Goal: Transaction & Acquisition: Download file/media

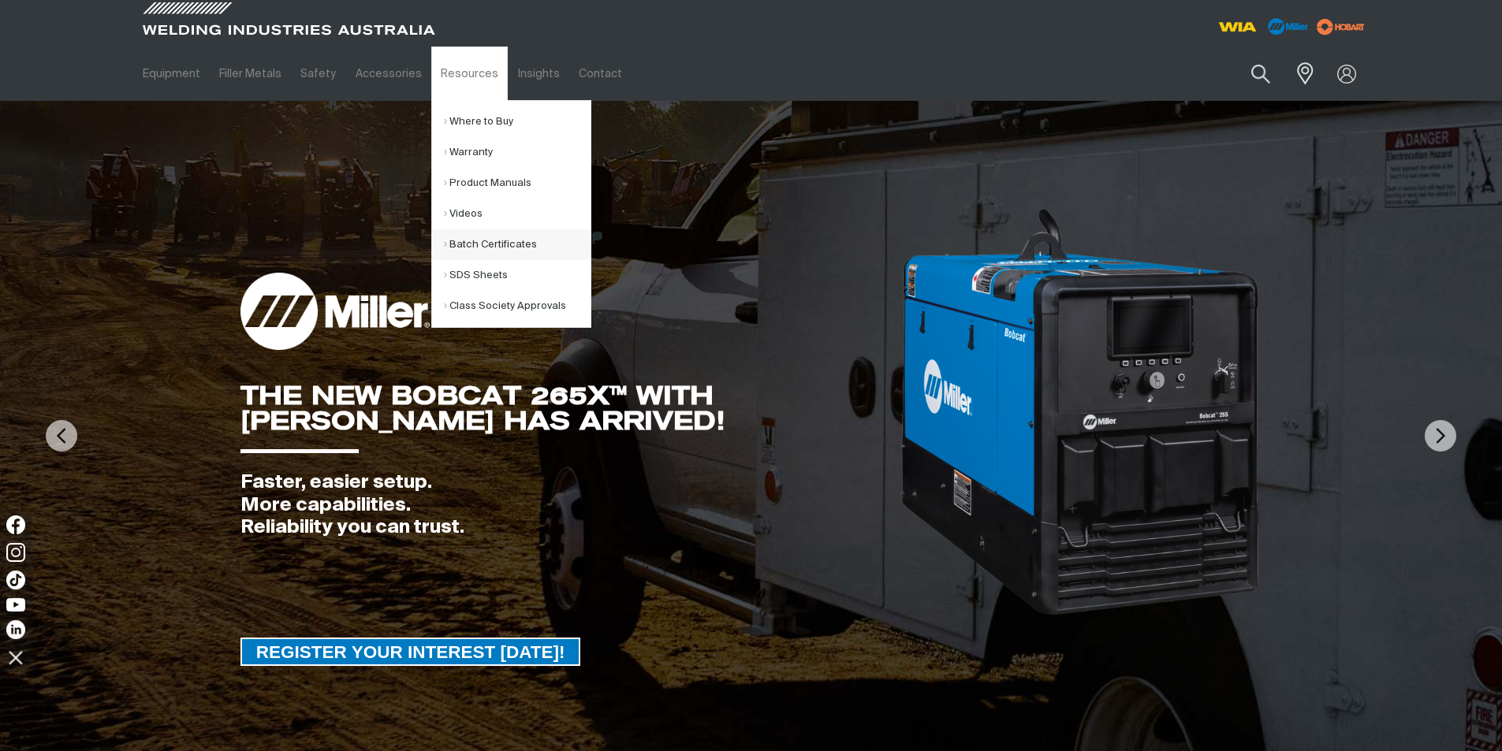
click at [515, 0] on div "Get 5 WIA Welding Guides Free!" at bounding box center [515, 0] width 0 height 0
click at [490, 248] on link "Batch Certificates" at bounding box center [517, 244] width 147 height 31
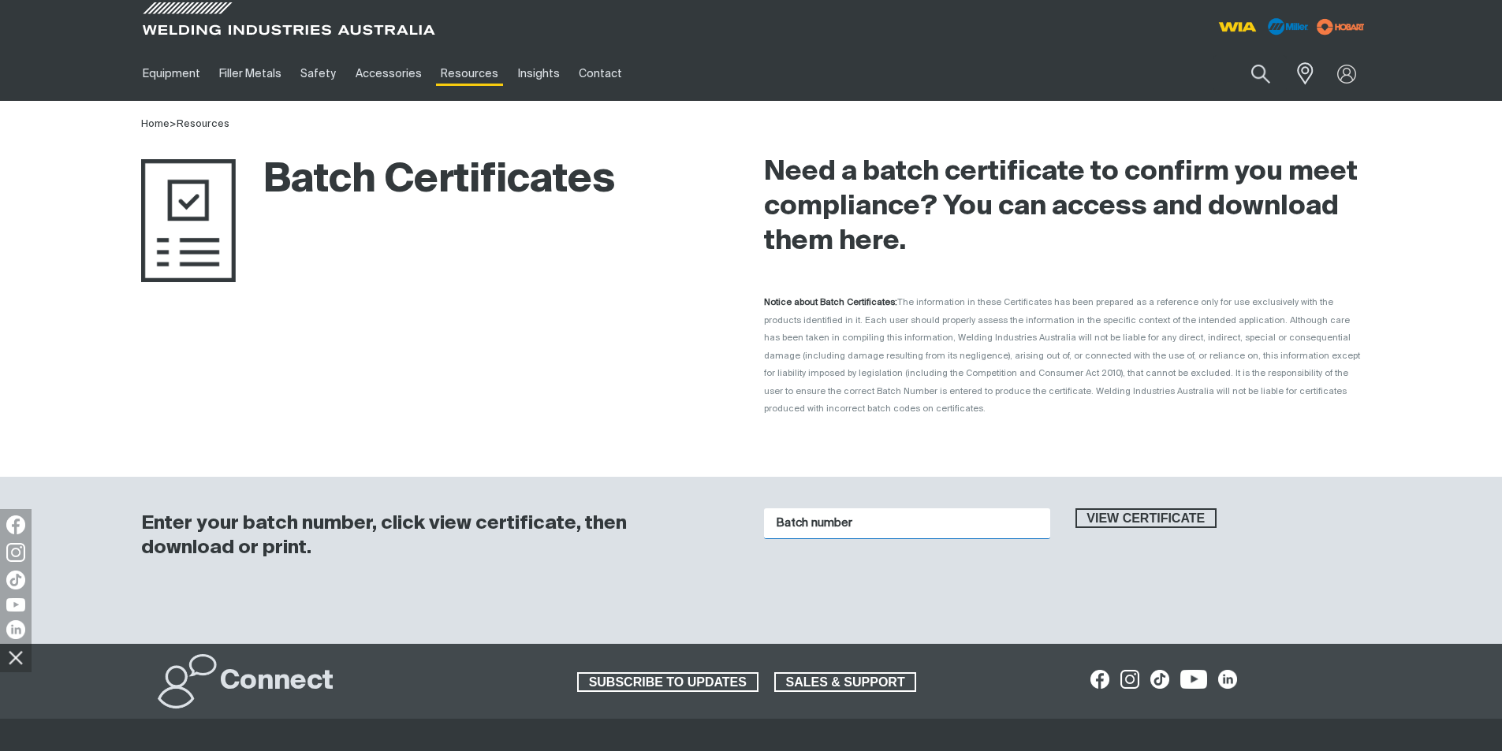
click at [941, 509] on input "Batch number" at bounding box center [907, 524] width 286 height 31
drag, startPoint x: 882, startPoint y: 516, endPoint x: 726, endPoint y: 525, distance: 156.4
click at [726, 525] on div "Enter your batch number, click view certificate, then download or print. Batch …" at bounding box center [751, 561] width 1261 height 168
click at [873, 510] on input "Batch number" at bounding box center [907, 524] width 286 height 31
type input "1016183"
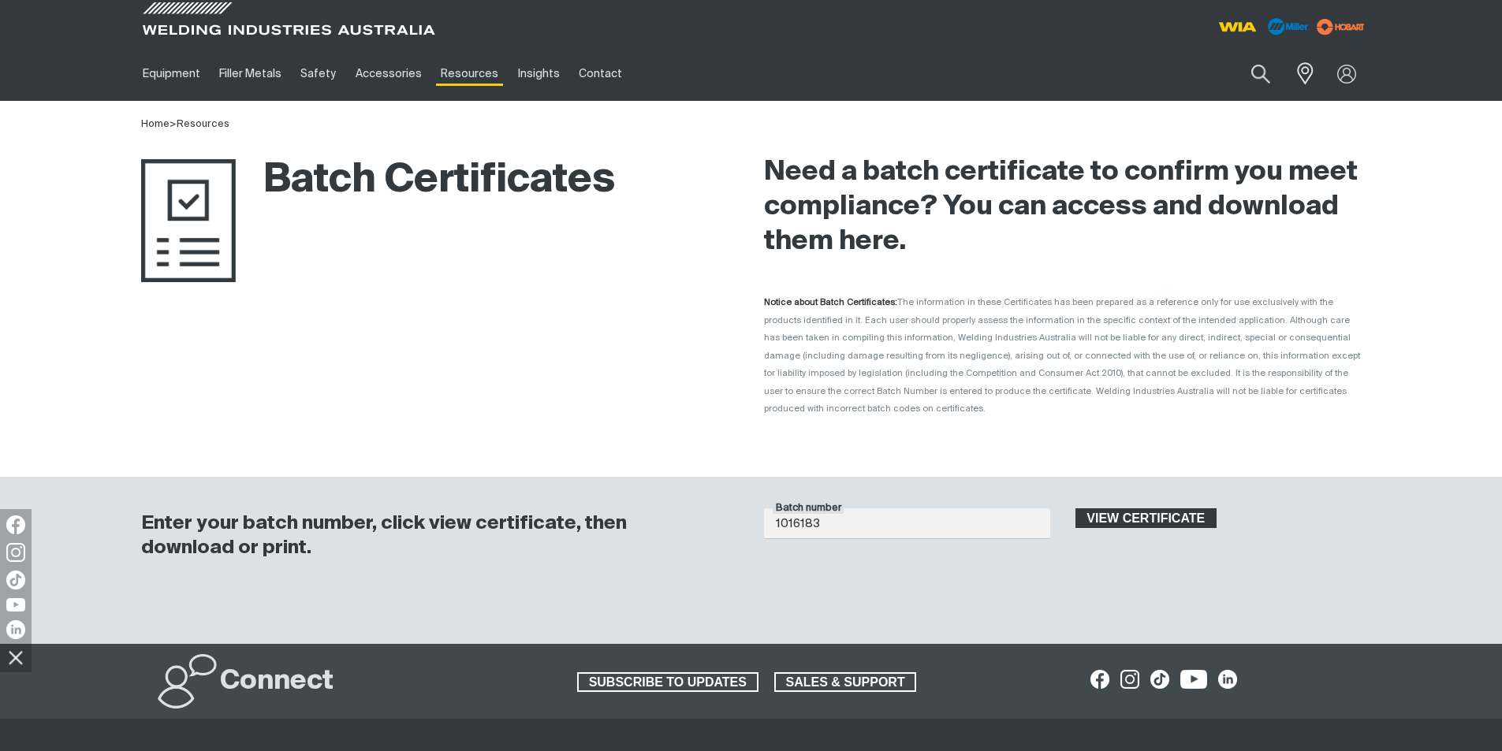
click at [1108, 509] on span "View certificate" at bounding box center [1146, 519] width 139 height 20
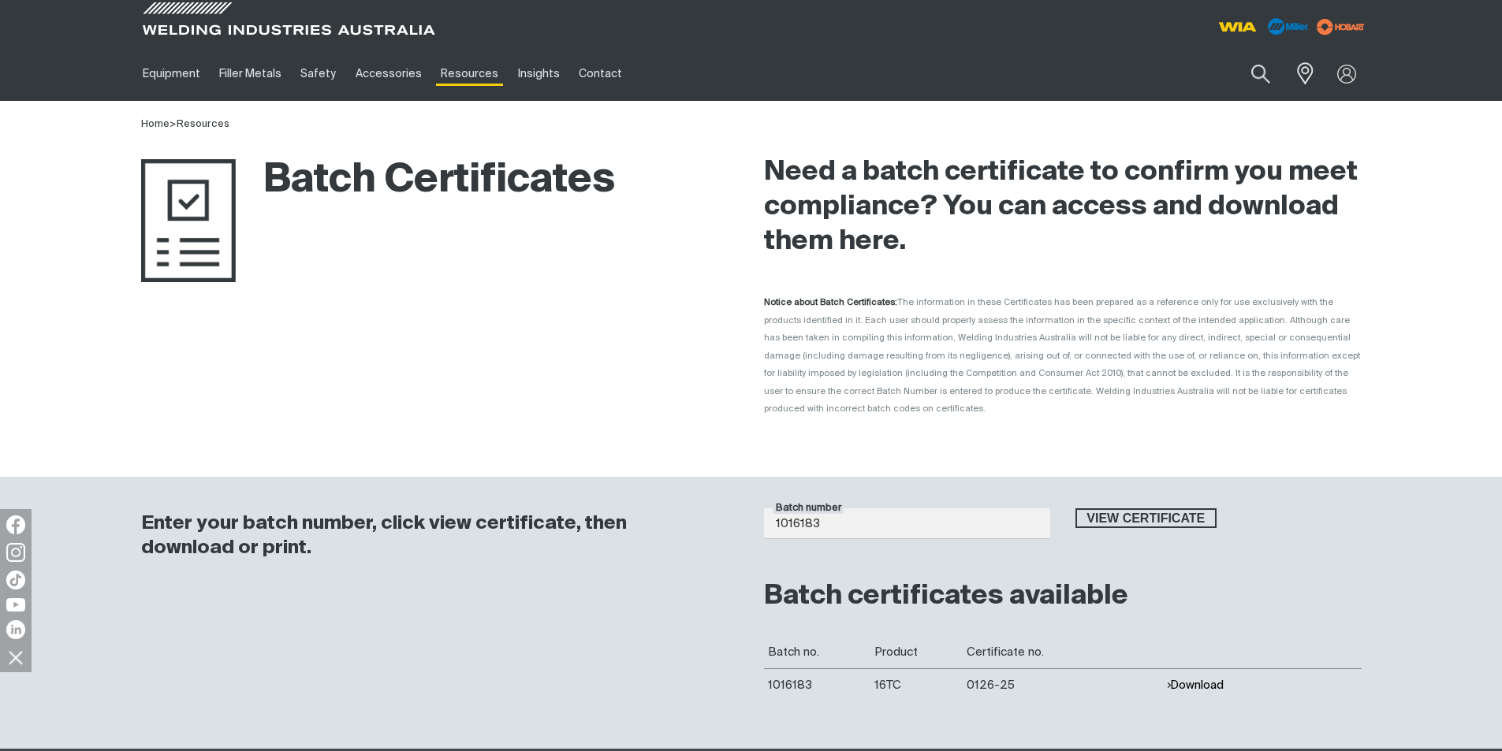
click at [1210, 679] on button "Download" at bounding box center [1195, 685] width 58 height 13
